Goal: Task Accomplishment & Management: Use online tool/utility

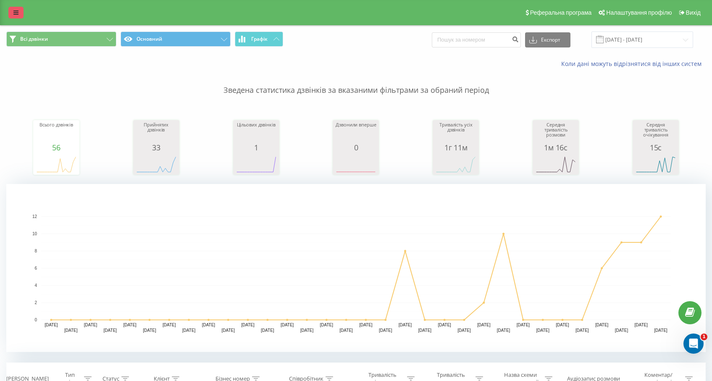
click at [16, 14] on icon at bounding box center [15, 13] width 5 height 6
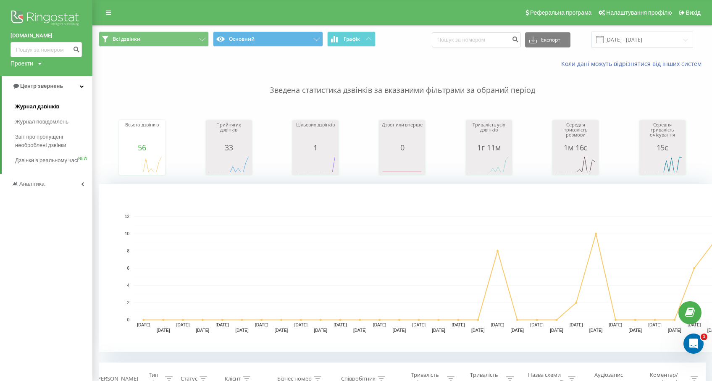
click at [48, 106] on span "Журнал дзвінків" at bounding box center [37, 107] width 45 height 8
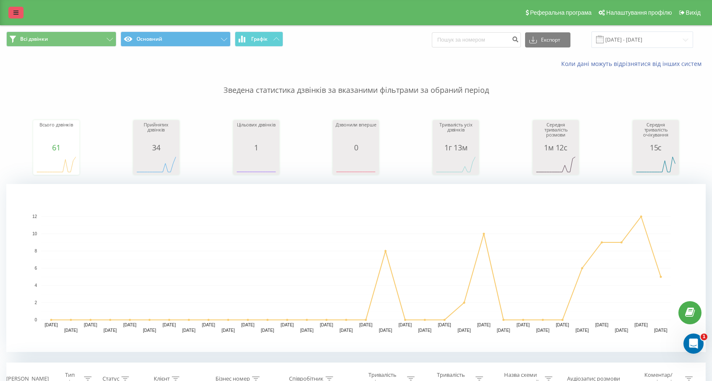
click at [16, 15] on icon at bounding box center [15, 13] width 5 height 6
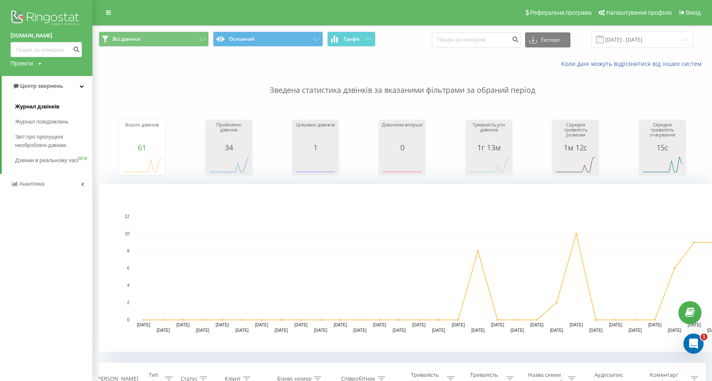
click at [56, 108] on span "Журнал дзвінків" at bounding box center [37, 107] width 45 height 8
